Goal: Communication & Community: Answer question/provide support

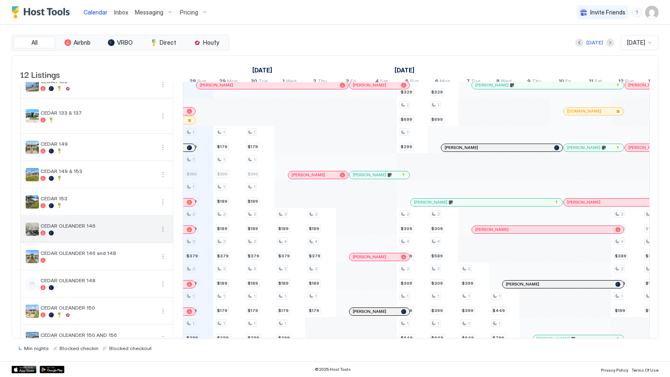
scroll to position [12, 0]
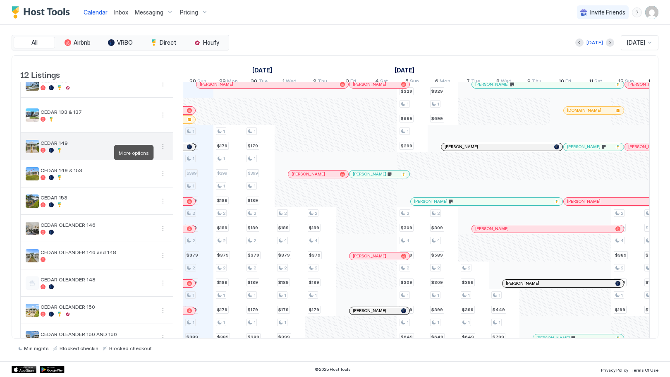
click at [162, 151] on button "More options" at bounding box center [163, 146] width 10 height 10
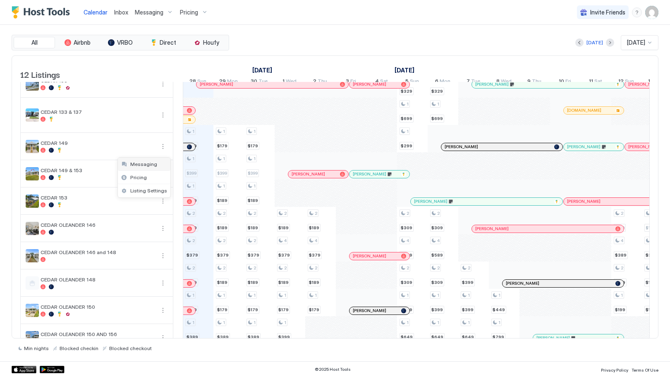
click at [150, 163] on span "Messaging" at bounding box center [143, 164] width 27 height 6
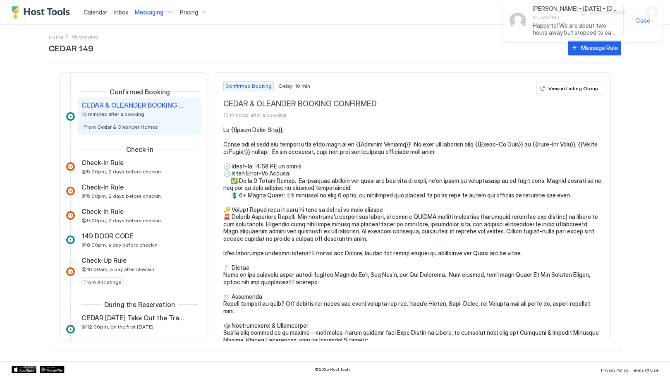
click at [120, 12] on span "Inbox" at bounding box center [121, 12] width 14 height 7
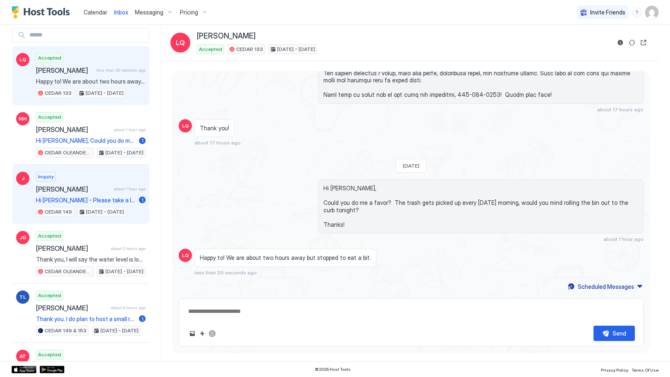
scroll to position [30, 0]
click at [85, 197] on span "Hi [PERSON_NAME] - Please take a look the photos and reach out as I think we ca…" at bounding box center [86, 199] width 100 height 7
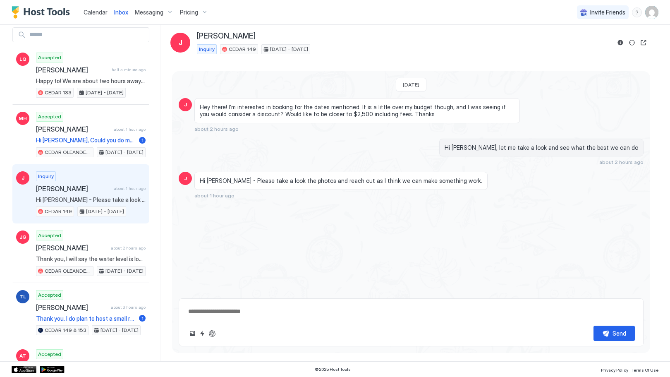
click at [655, 12] on img "User profile" at bounding box center [651, 12] width 13 height 13
click at [598, 48] on div "Settings" at bounding box center [605, 46] width 105 height 14
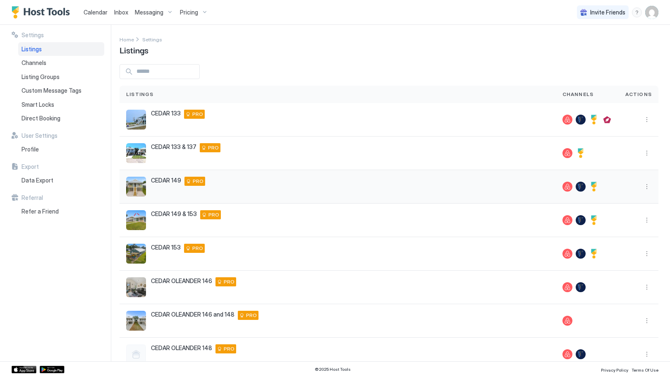
click at [161, 182] on span "CEDAR 149" at bounding box center [166, 180] width 30 height 7
click at [532, 24] on span "[PERSON_NAME] just booked CEDAR OLEANDER 156" at bounding box center [563, 31] width 107 height 14
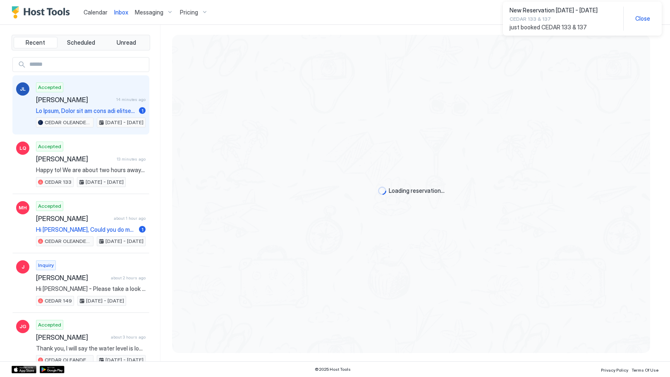
click at [92, 108] on span at bounding box center [86, 110] width 100 height 7
